Goal: Find specific page/section: Find specific page/section

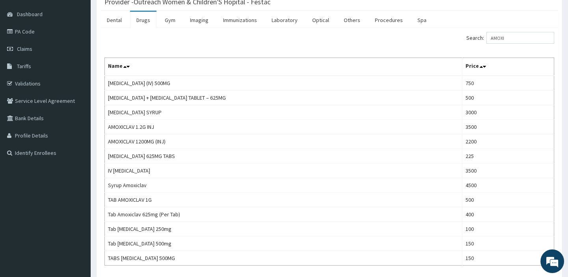
scroll to position [71, 0]
click at [31, 28] on link "PA Code" at bounding box center [45, 31] width 91 height 17
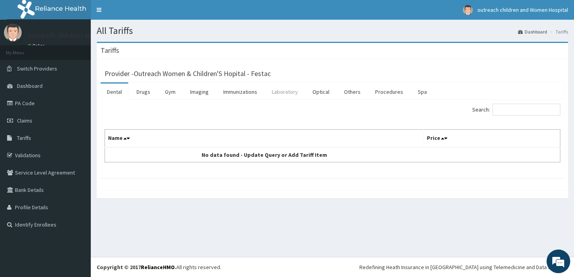
click at [287, 88] on link "Laboratory" at bounding box center [284, 92] width 39 height 17
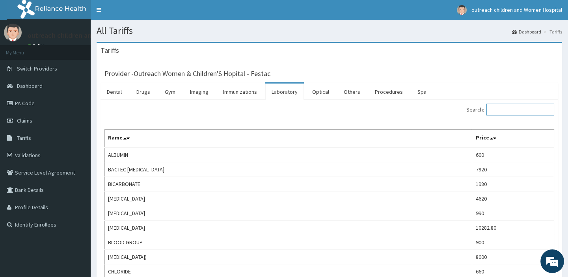
click at [496, 110] on input "Search:" at bounding box center [521, 110] width 68 height 12
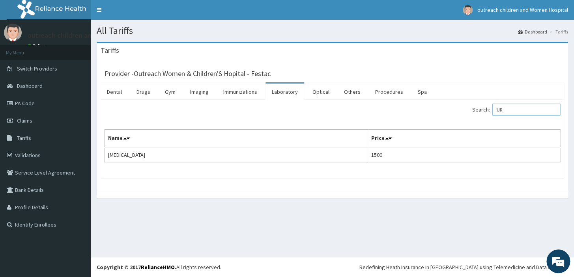
type input "U"
type input "RAND"
click at [397, 89] on link "Procedures" at bounding box center [389, 92] width 41 height 17
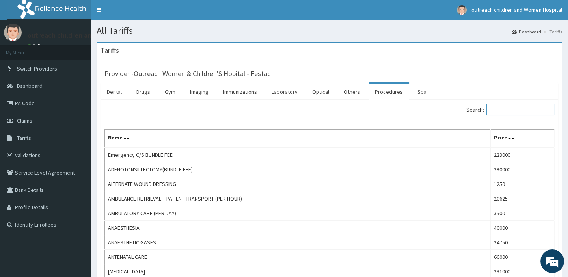
click at [506, 109] on input "Search:" at bounding box center [521, 110] width 68 height 12
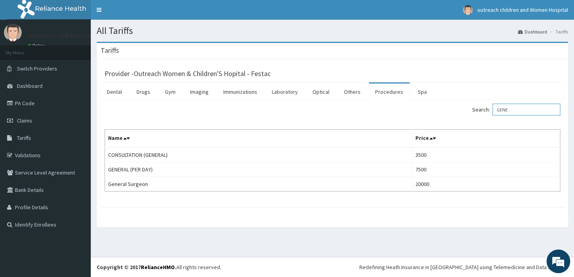
type input "GENE"
click at [151, 93] on link "Drugs" at bounding box center [143, 92] width 26 height 17
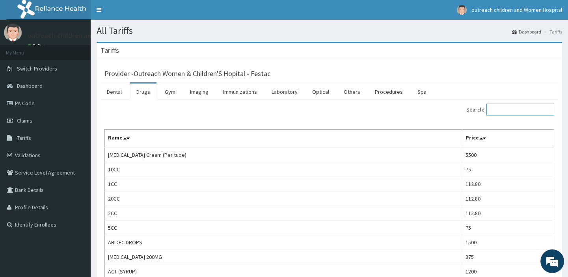
click at [506, 112] on input "Search:" at bounding box center [521, 110] width 68 height 12
type input "CEF"
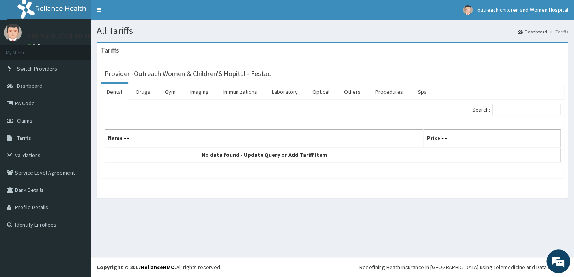
click at [399, 229] on div "All Tariffs Dashboard Tariffs Tariffs Provider - Outreach Women & Children'S Ho…" at bounding box center [332, 138] width 483 height 237
